Goal: Task Accomplishment & Management: Manage account settings

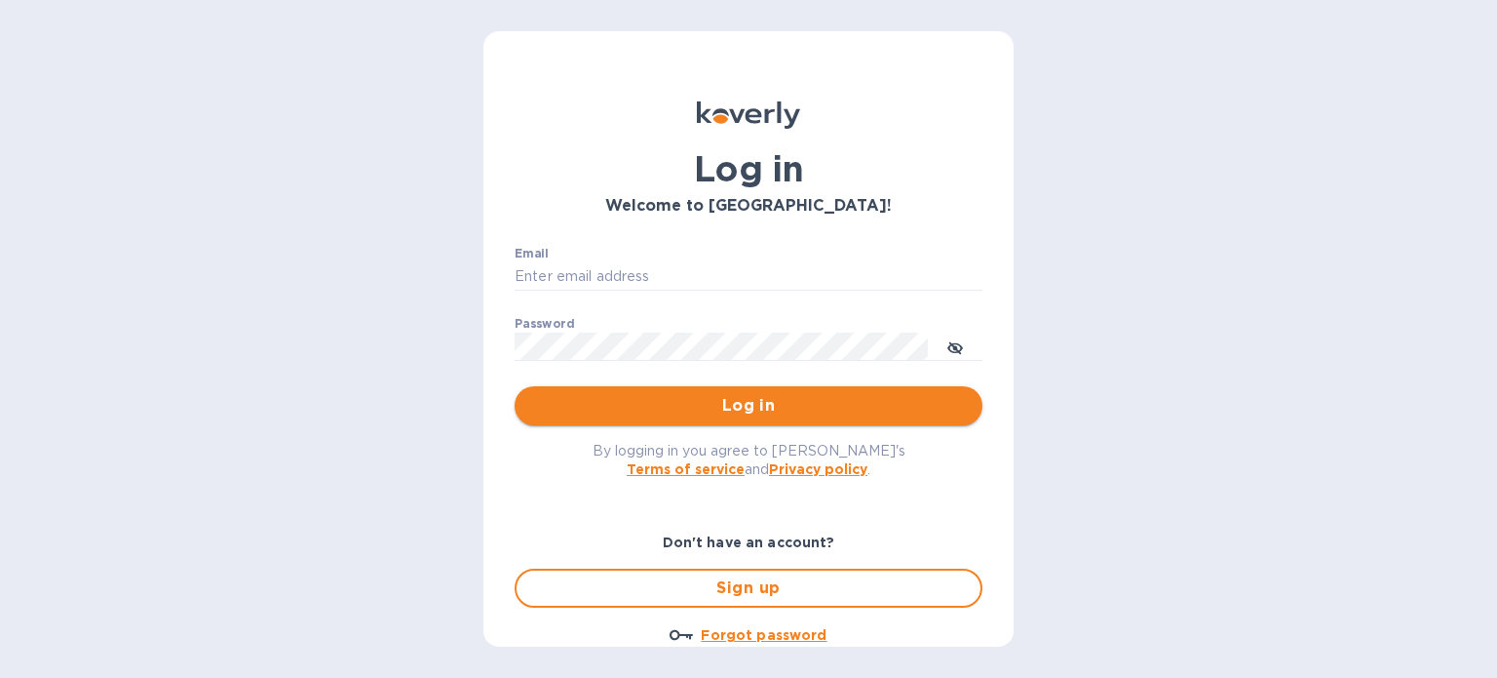
type input "moe@positivefc.com"
click at [743, 392] on button "Log in" at bounding box center [749, 405] width 468 height 39
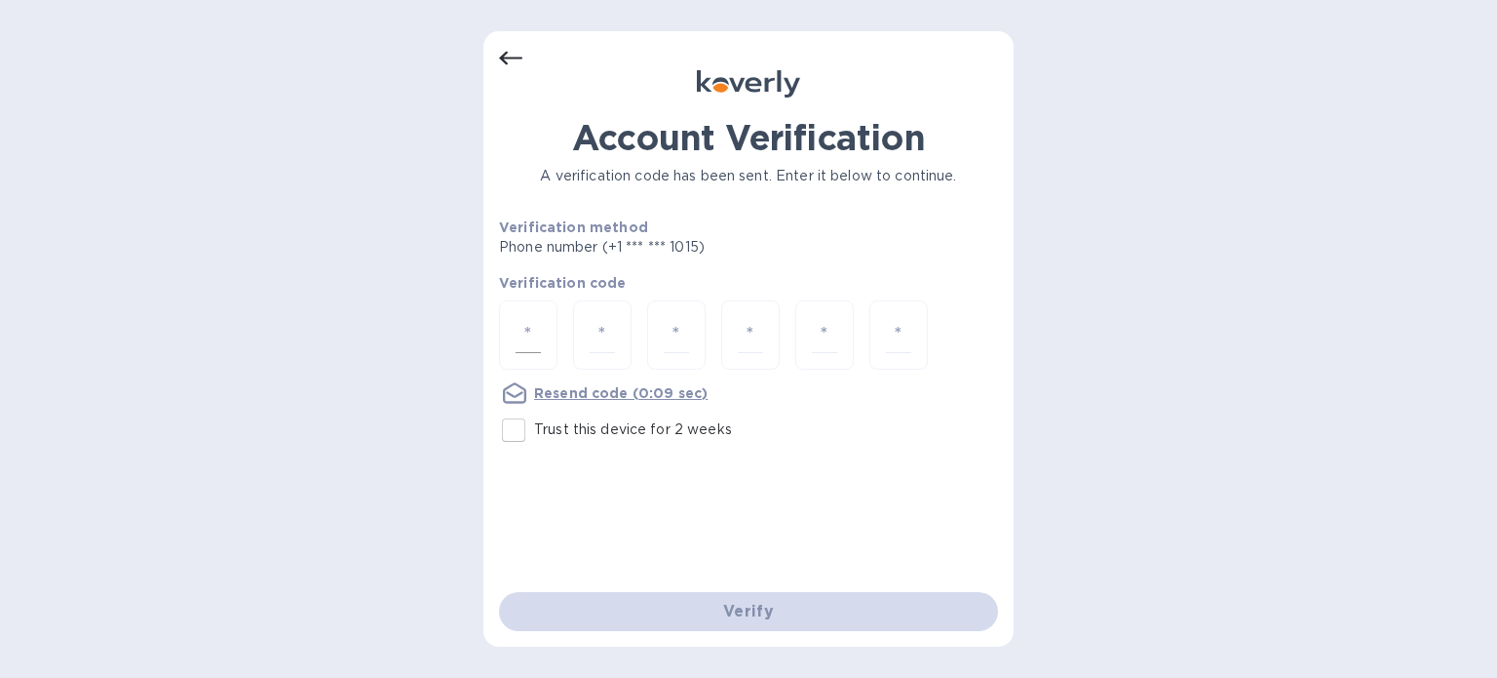
click at [520, 331] on input "number" at bounding box center [528, 335] width 25 height 36
type input "1"
type input "3"
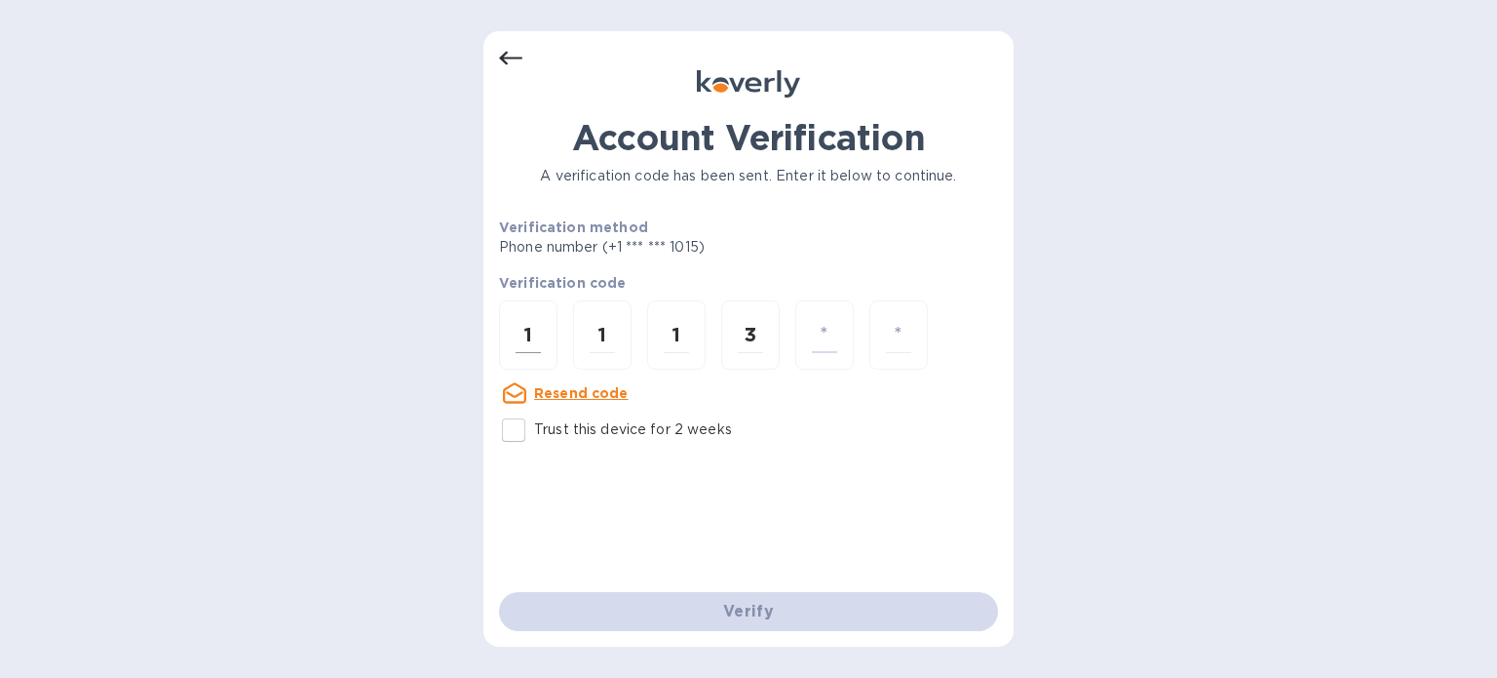
type input "5"
type input "8"
